Goal: Task Accomplishment & Management: Use online tool/utility

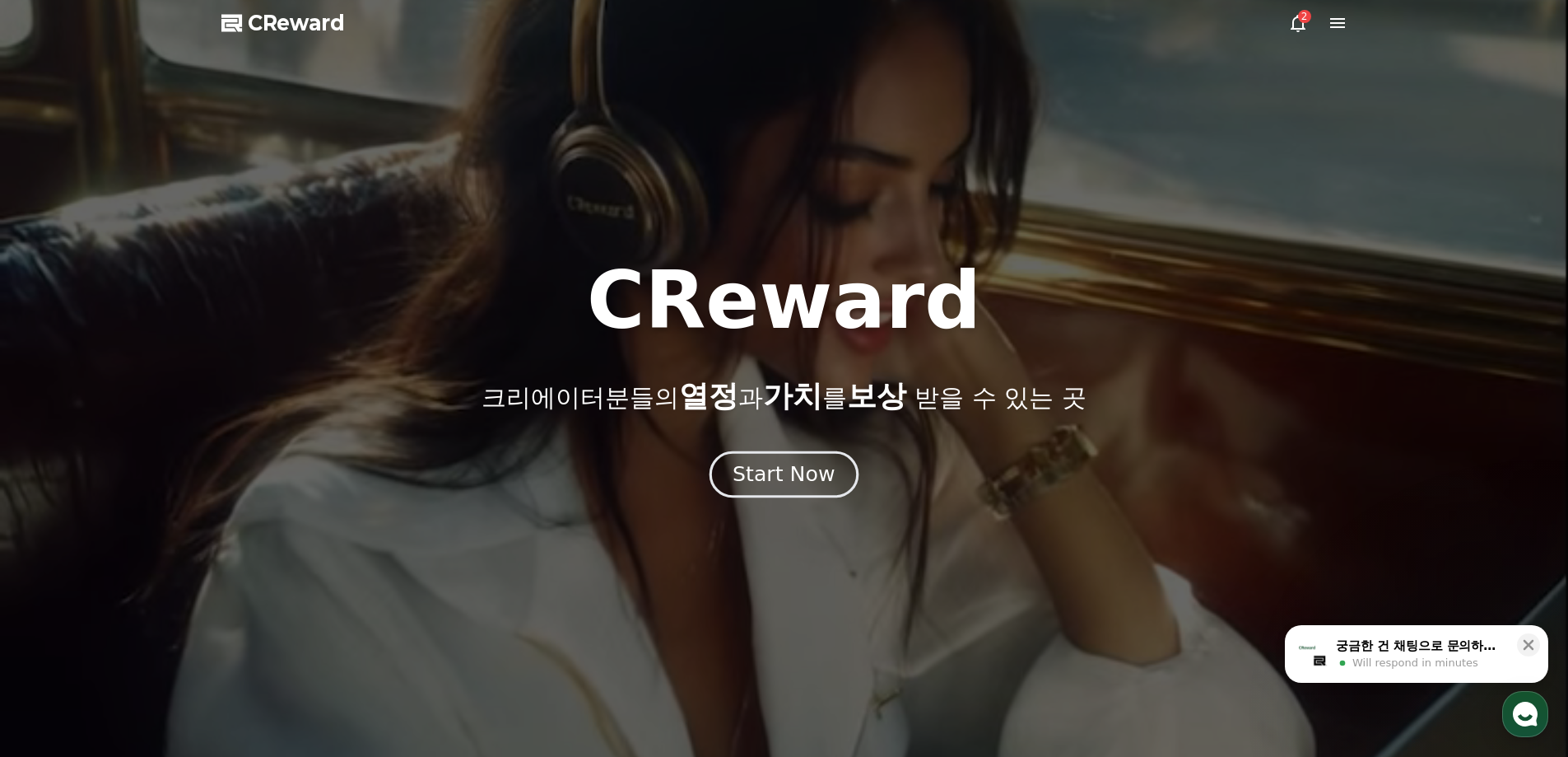
click at [783, 474] on div "Start Now" at bounding box center [783, 474] width 102 height 28
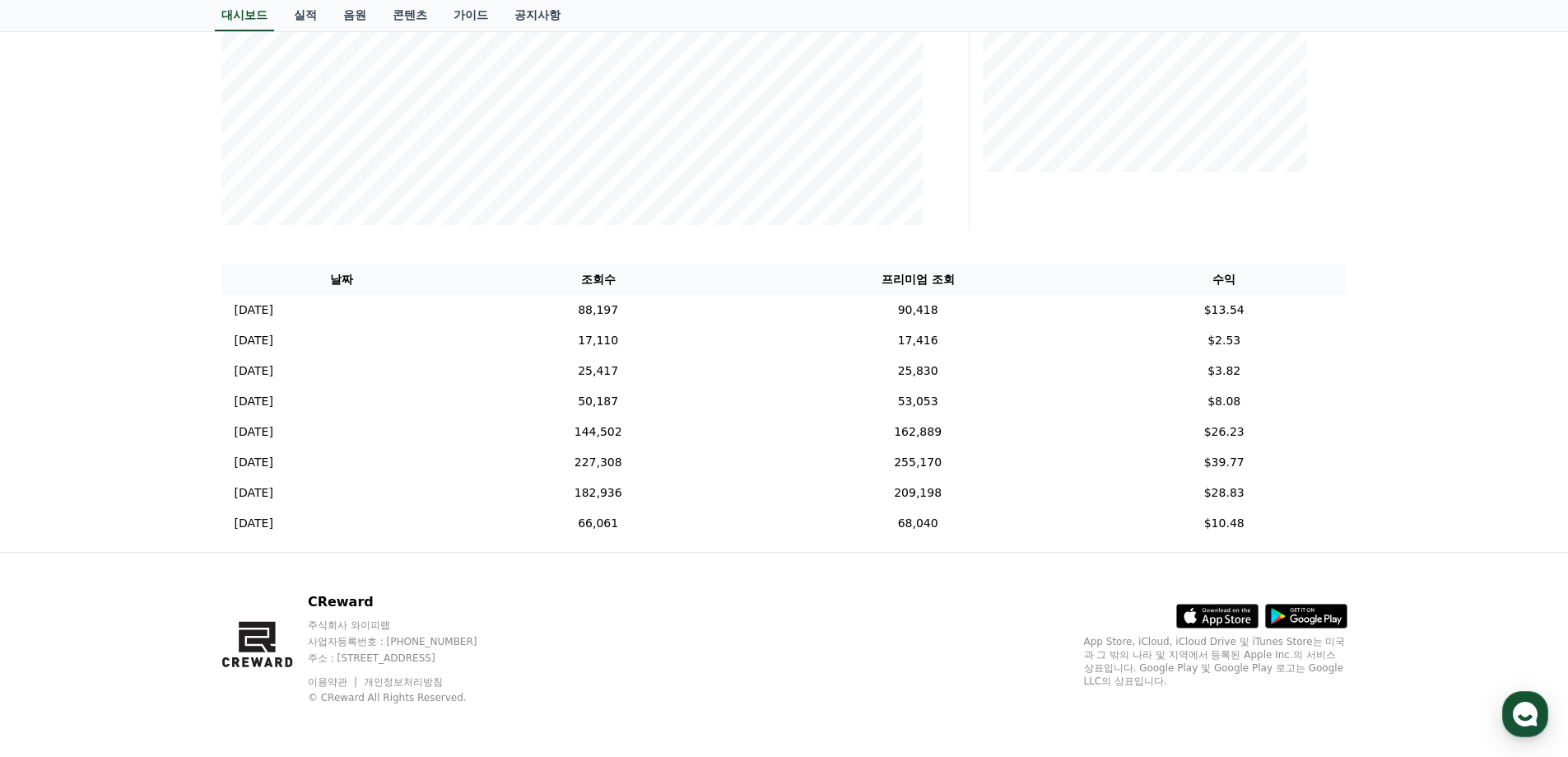
scroll to position [97, 0]
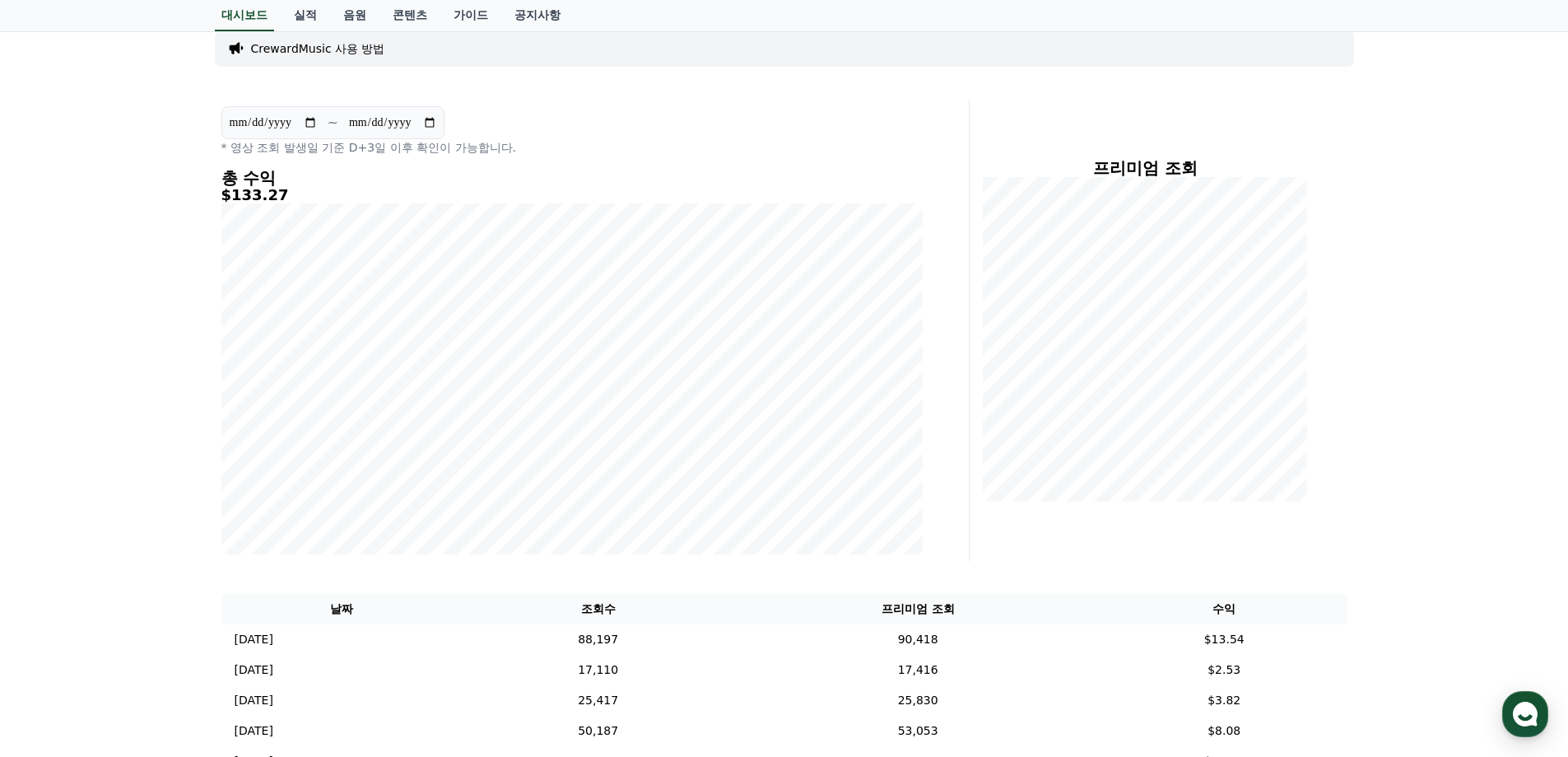
click at [309, 120] on input "**********" at bounding box center [273, 122] width 89 height 18
click at [582, 147] on p "* 영상 조회 발생일 기준 D+3일 이후 확인이 가능합니다." at bounding box center [571, 147] width 701 height 16
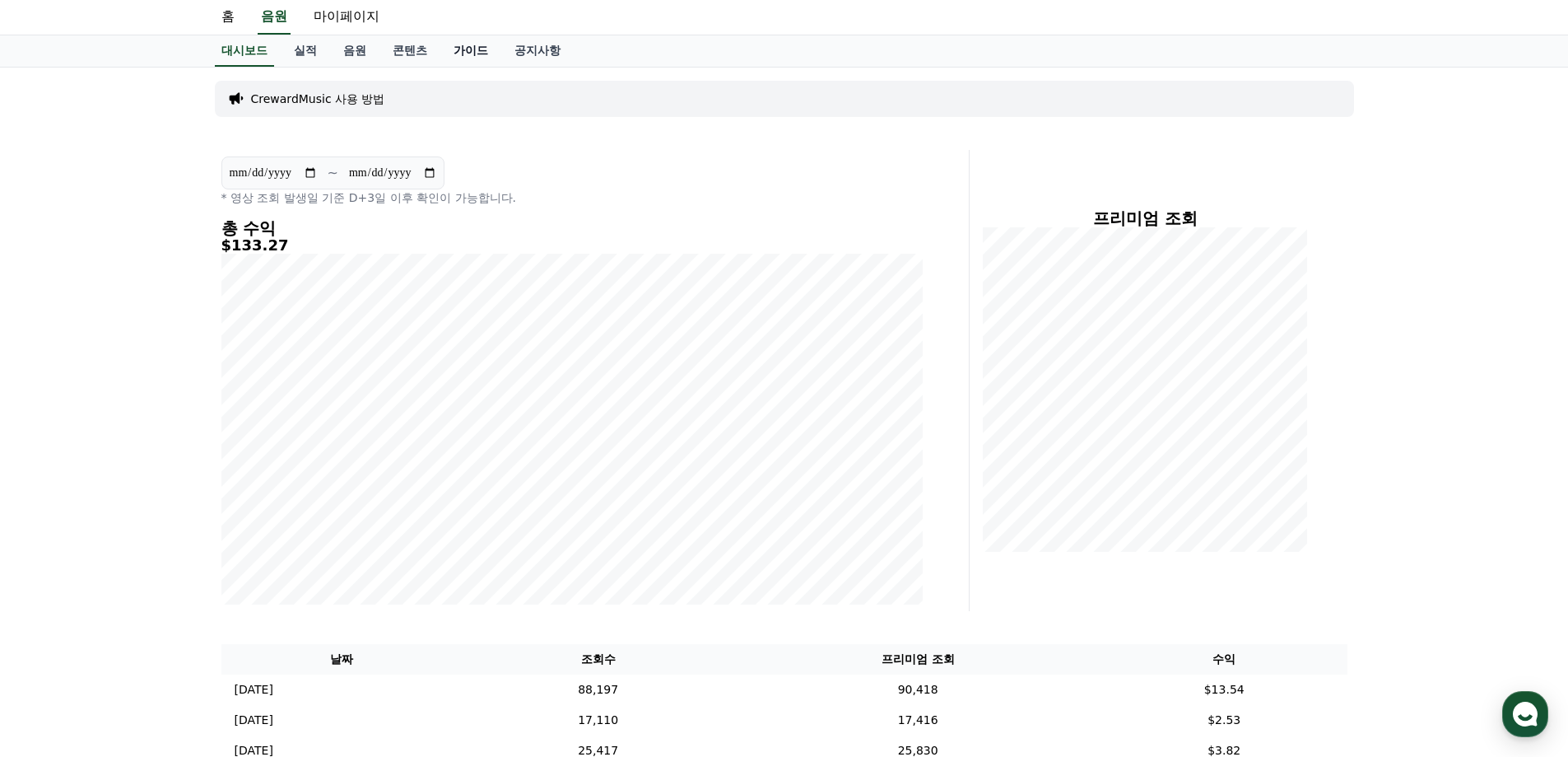
scroll to position [0, 0]
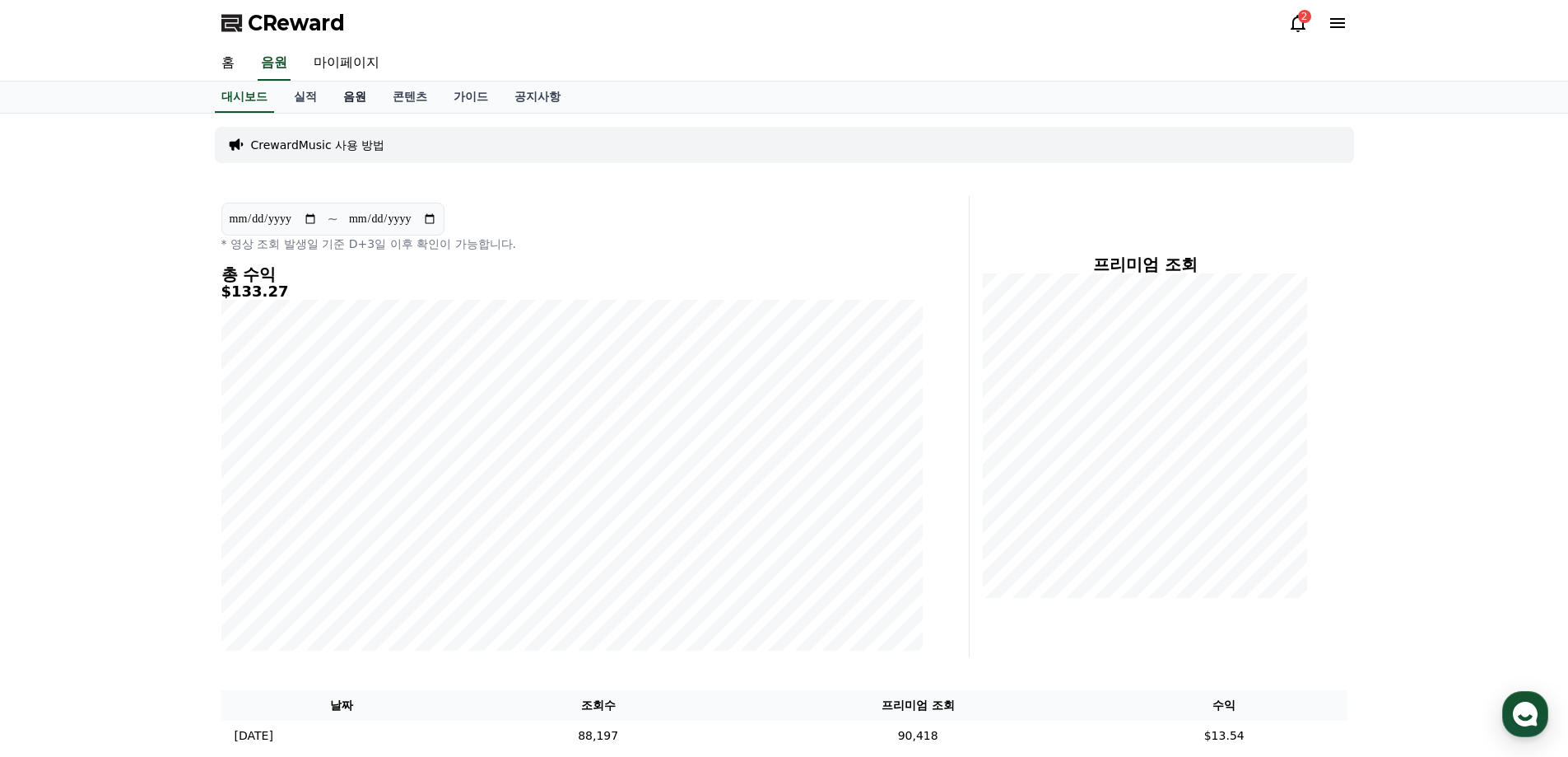
click at [359, 93] on link "음원" at bounding box center [355, 97] width 49 height 31
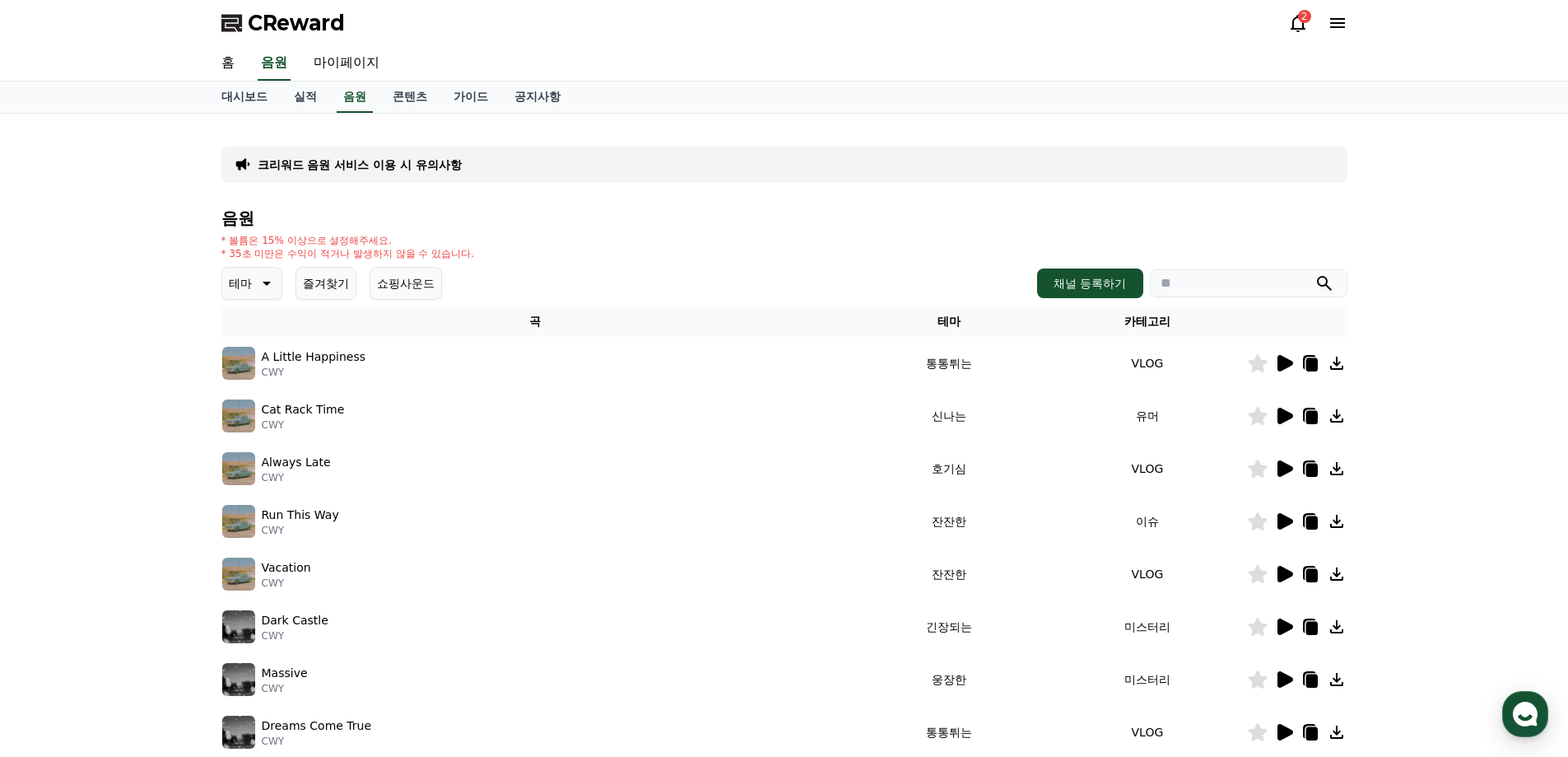
click at [316, 283] on button "즐겨찾기" at bounding box center [325, 283] width 61 height 33
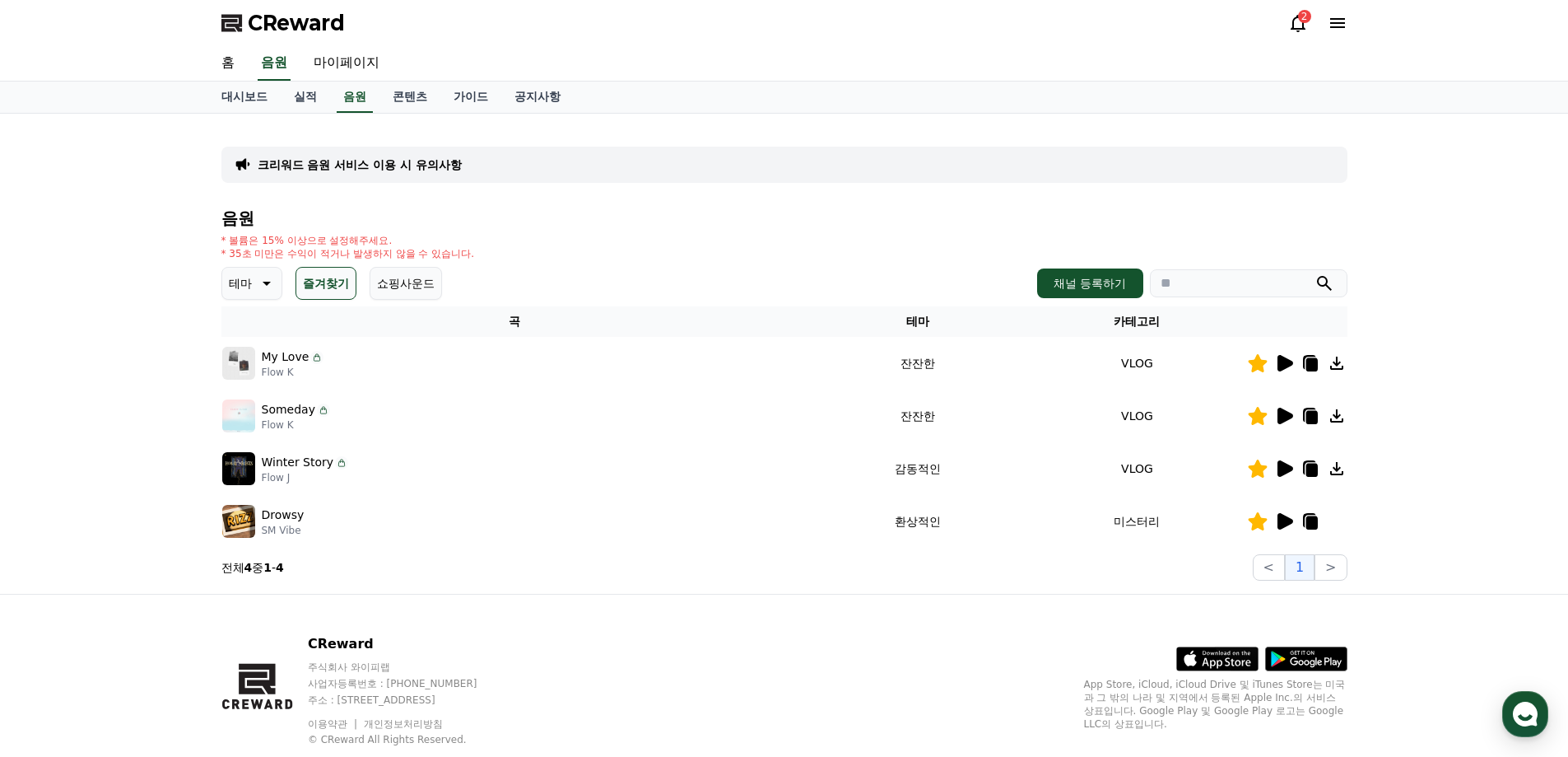
click at [241, 406] on img at bounding box center [238, 415] width 33 height 33
click at [1285, 417] on icon at bounding box center [1284, 415] width 16 height 16
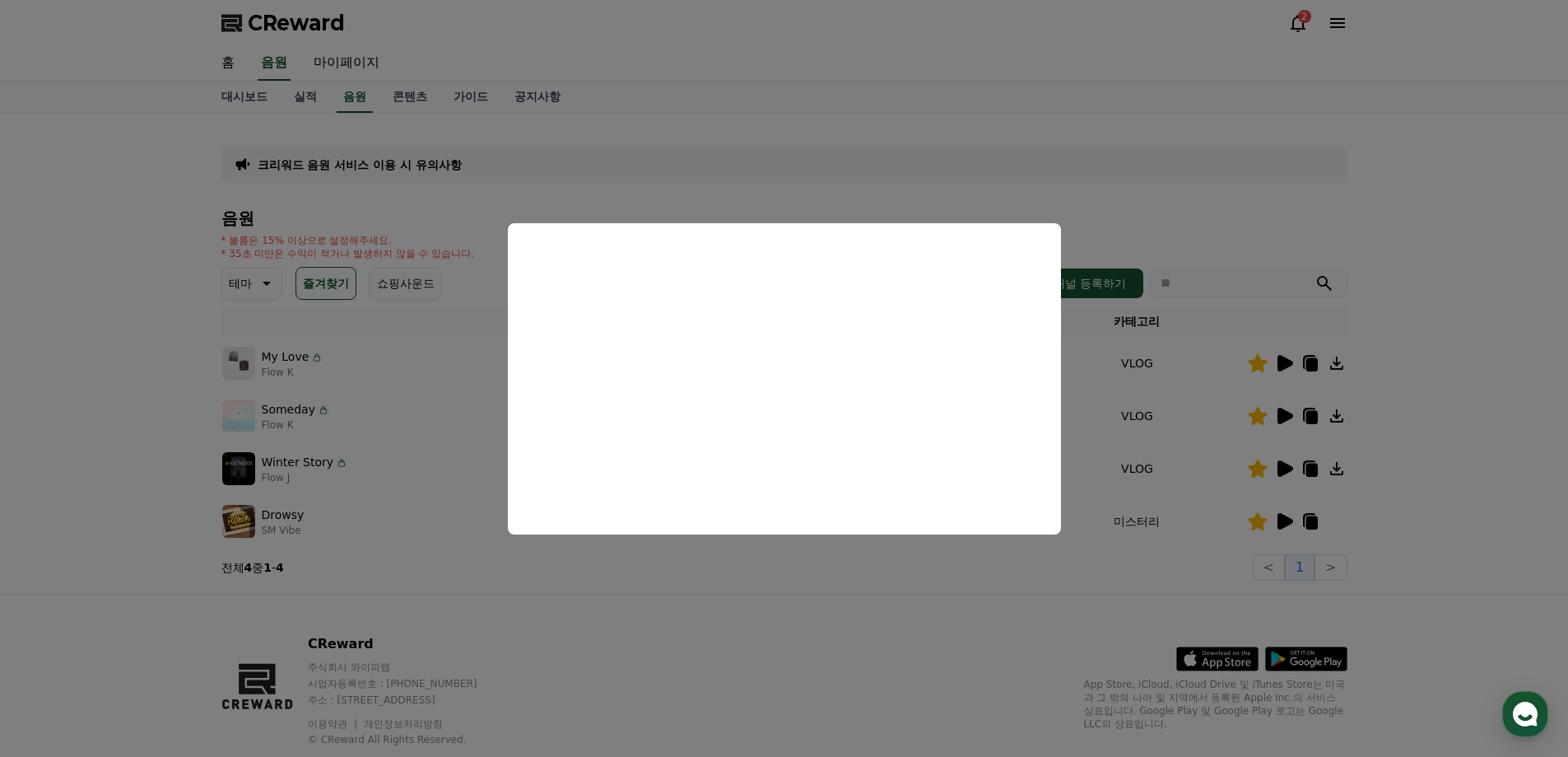
click at [1054, 187] on button "close modal" at bounding box center [784, 378] width 1568 height 757
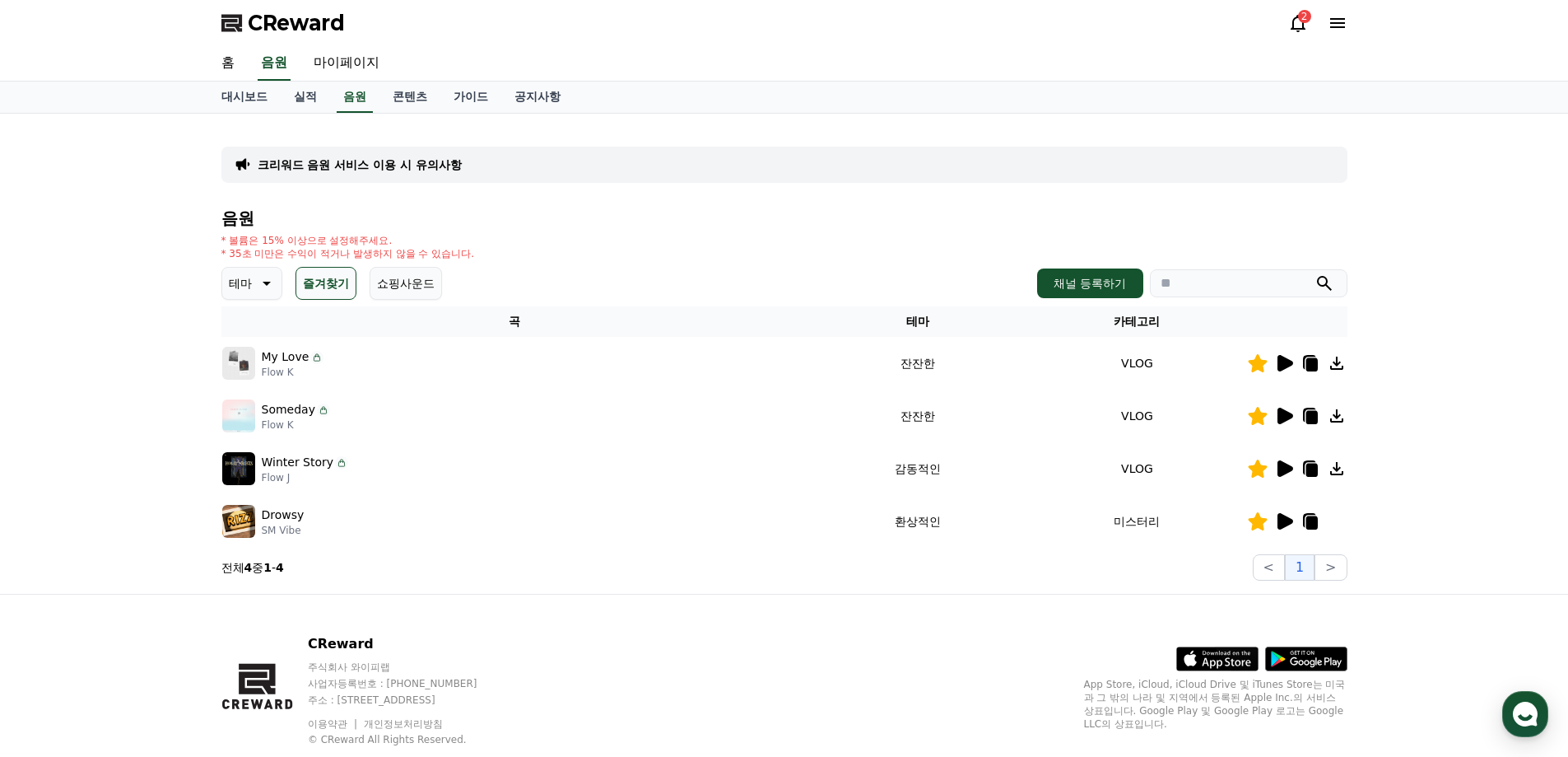
click at [1279, 364] on icon at bounding box center [1284, 362] width 16 height 16
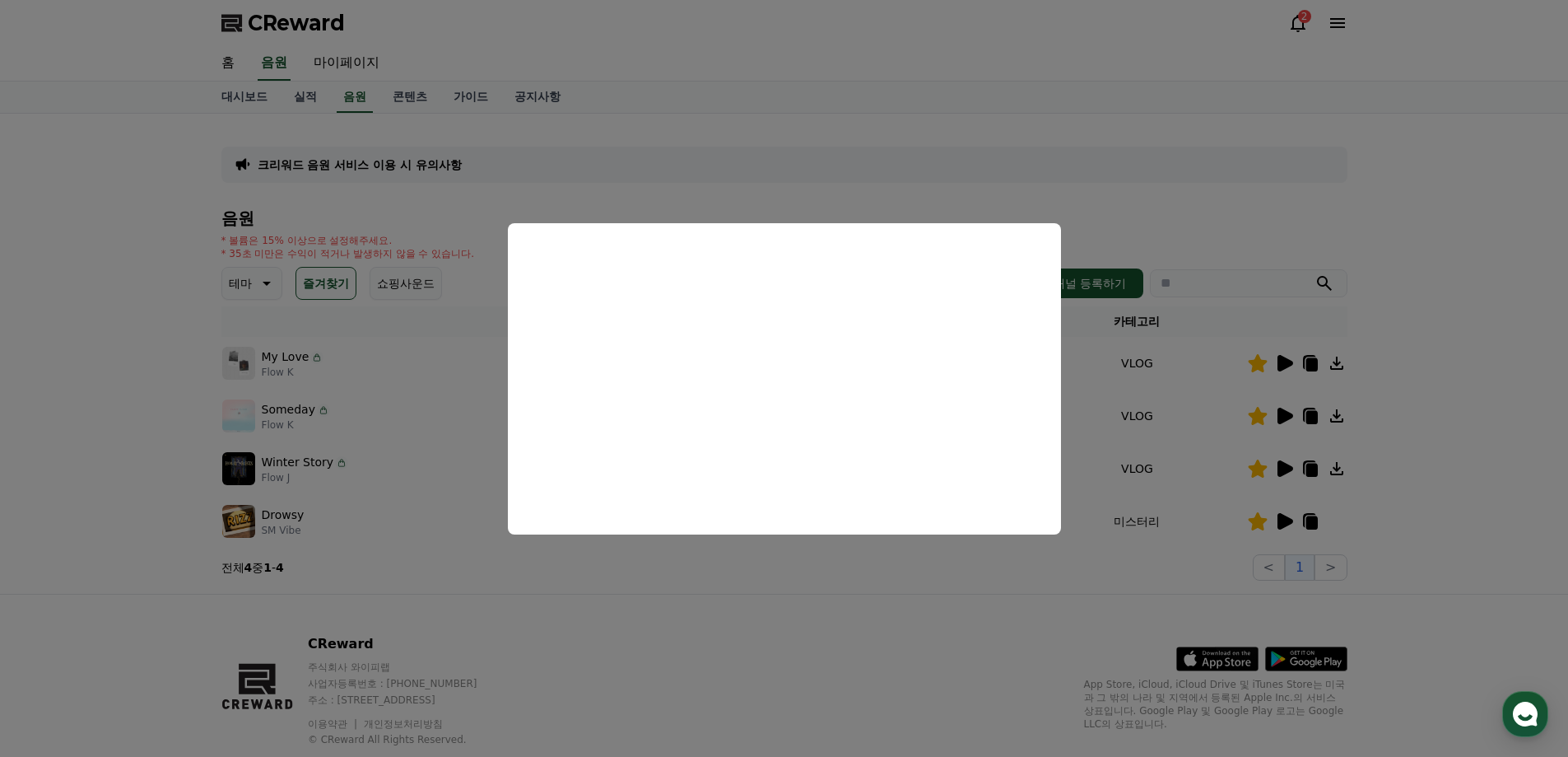
click at [1230, 195] on button "close modal" at bounding box center [784, 378] width 1568 height 757
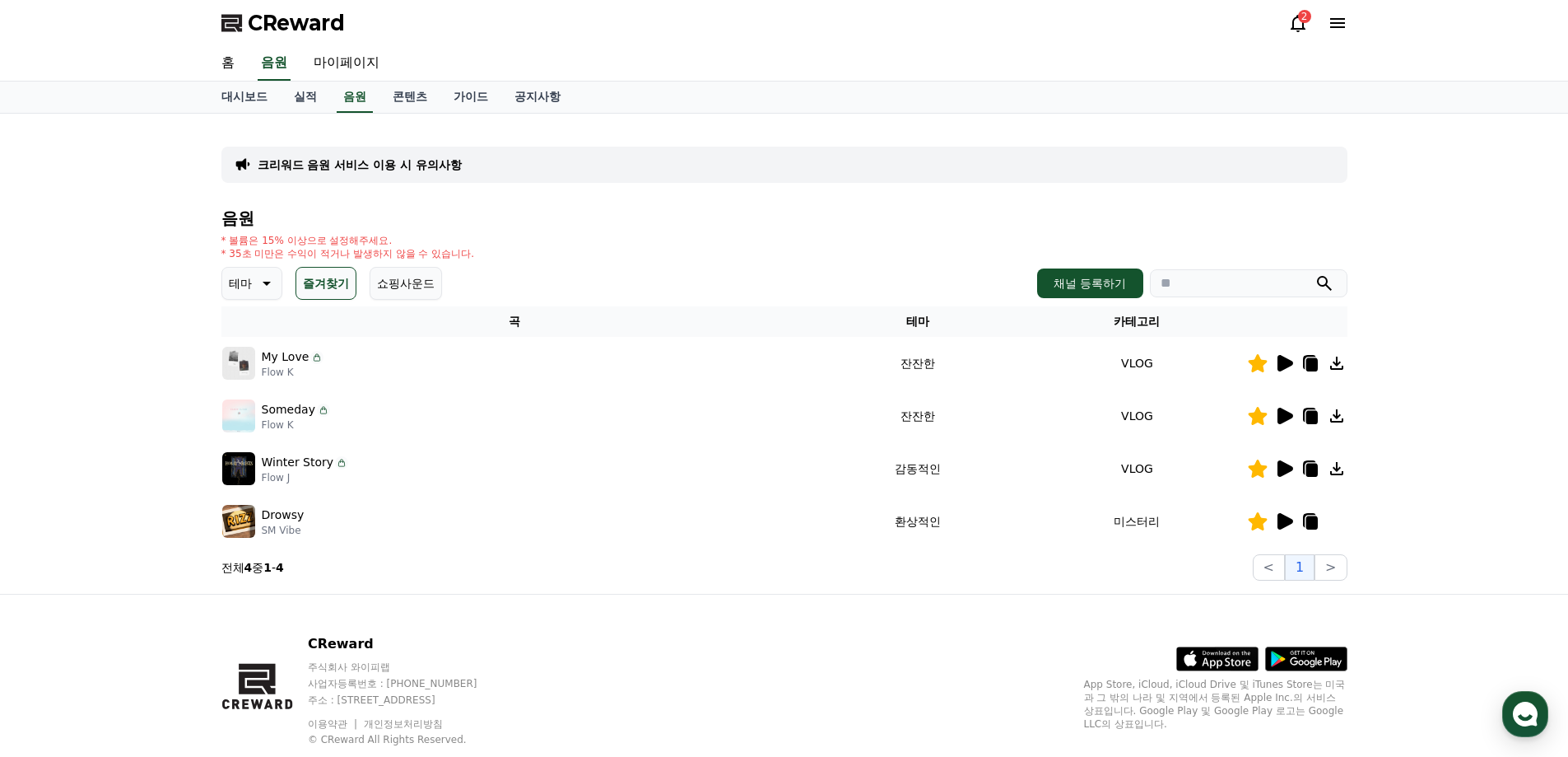
click at [1337, 416] on icon at bounding box center [1336, 415] width 13 height 13
